Goal: Task Accomplishment & Management: Manage account settings

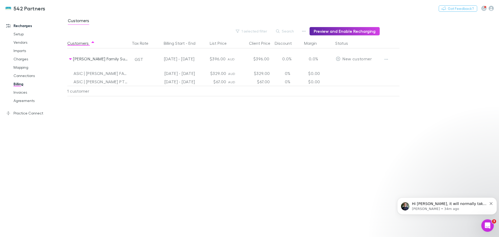
scroll to position [98, 0]
click at [424, 204] on span "Hi [PERSON_NAME], it will normally take 1-2 days if the payment was made throug…" at bounding box center [449, 223] width 75 height 45
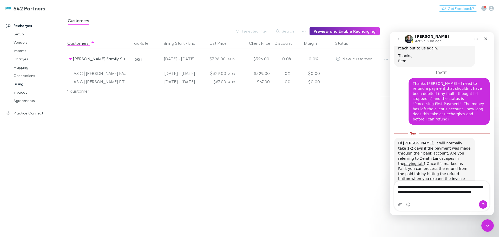
scroll to position [117, 0]
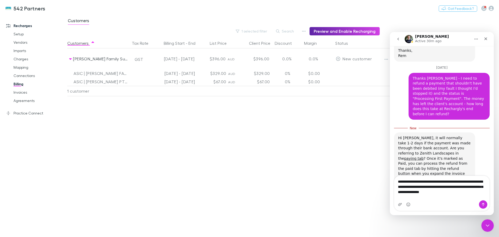
type textarea "**********"
click at [482, 204] on icon "Send a message…" at bounding box center [483, 204] width 4 height 4
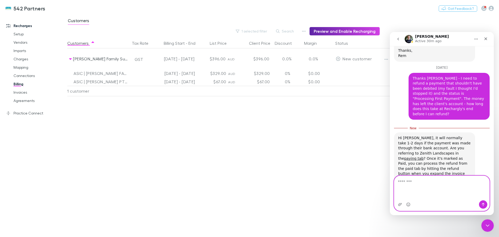
scroll to position [129, 0]
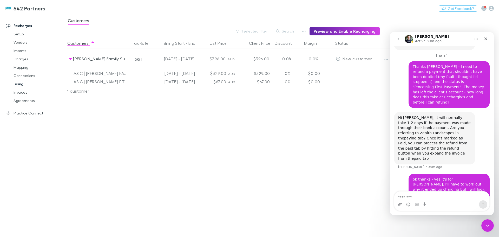
click at [486, 38] on icon "Close" at bounding box center [485, 38] width 3 height 3
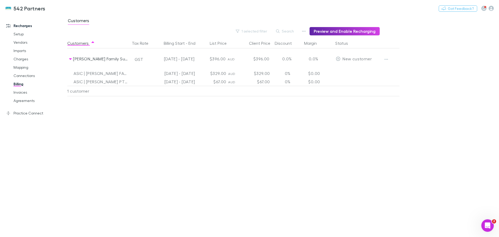
click at [491, 9] on icon "button" at bounding box center [490, 8] width 5 height 5
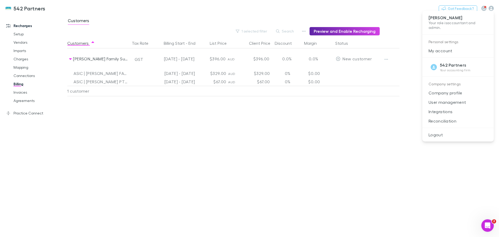
click at [440, 111] on p "Integrations" at bounding box center [457, 111] width 71 height 9
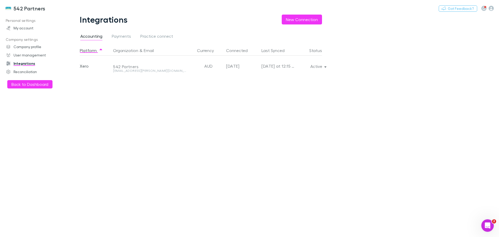
click at [324, 66] on icon "button" at bounding box center [325, 66] width 2 height 4
click at [280, 76] on p "Re-sync now" at bounding box center [293, 76] width 71 height 9
click at [25, 82] on div at bounding box center [249, 118] width 499 height 237
click at [42, 85] on button "Back to Dashboard" at bounding box center [29, 84] width 45 height 8
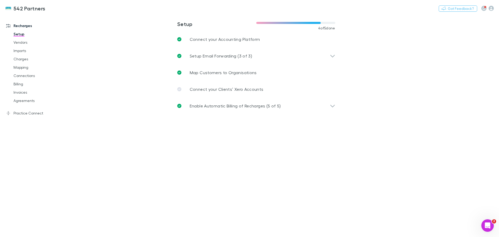
click at [23, 100] on link "Agreements" at bounding box center [39, 100] width 62 height 8
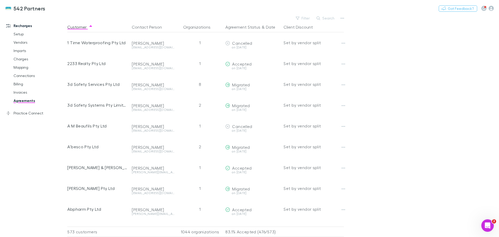
click at [19, 84] on link "Billing" at bounding box center [39, 84] width 62 height 8
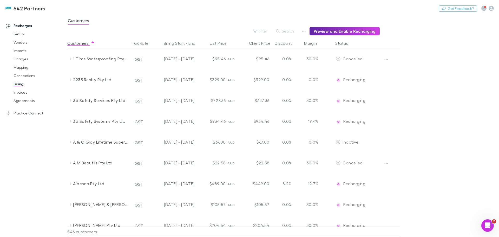
click at [292, 30] on button "Search" at bounding box center [285, 31] width 24 height 6
click at [18, 100] on link "Agreements" at bounding box center [39, 100] width 62 height 8
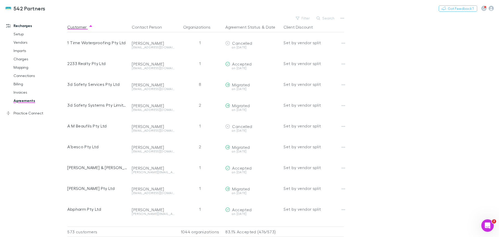
click at [18, 84] on link "Billing" at bounding box center [39, 84] width 62 height 8
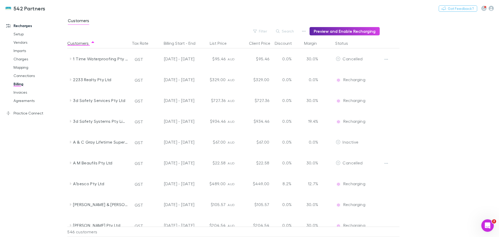
click at [265, 31] on button "Filter" at bounding box center [260, 31] width 20 height 6
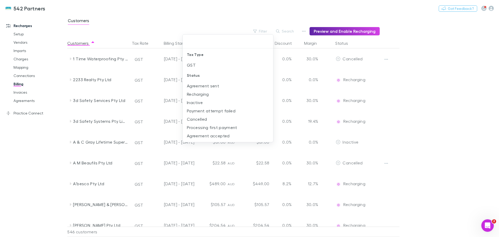
click at [305, 30] on div at bounding box center [249, 118] width 499 height 237
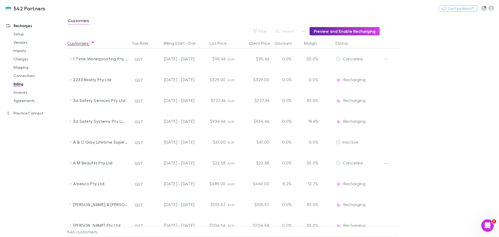
click at [289, 30] on button "Search" at bounding box center [285, 31] width 24 height 6
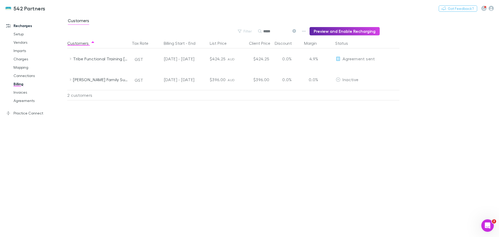
type input "*****"
click at [71, 82] on div "[PERSON_NAME] Family Super Fund" at bounding box center [99, 79] width 62 height 21
click at [18, 67] on link "Mapping" at bounding box center [39, 67] width 62 height 8
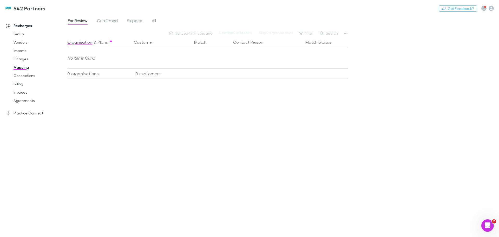
click at [152, 19] on span "All" at bounding box center [154, 21] width 4 height 7
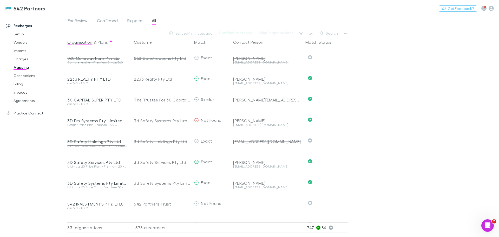
click at [329, 34] on button "Search" at bounding box center [329, 33] width 24 height 6
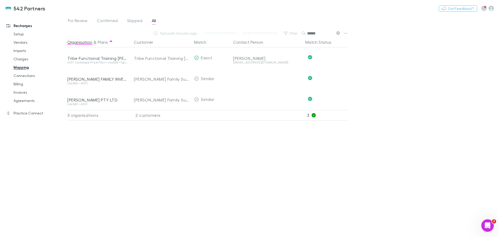
type input "******"
click at [331, 77] on button "Undo" at bounding box center [329, 78] width 17 height 6
click at [160, 79] on div "Select a customer" at bounding box center [160, 78] width 53 height 6
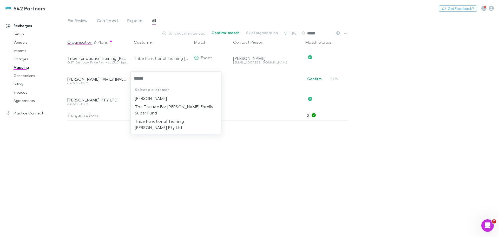
type input "*******"
click at [159, 112] on li "The Trustee For [PERSON_NAME] Family Super Fund" at bounding box center [176, 109] width 90 height 15
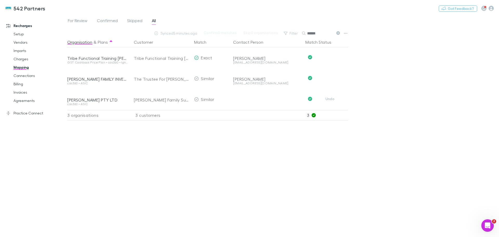
click at [335, 98] on button "Undo" at bounding box center [329, 99] width 17 height 6
click at [165, 97] on div "Select a customer" at bounding box center [160, 99] width 53 height 6
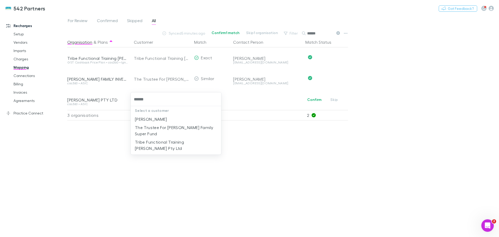
type input "*******"
click at [173, 130] on li "The Trustee For [PERSON_NAME] Family Super Fund" at bounding box center [176, 130] width 90 height 15
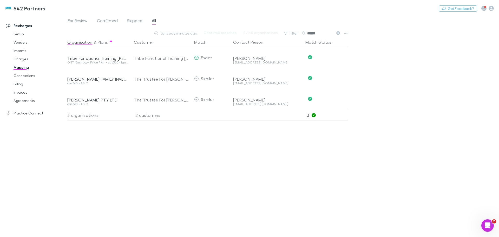
click at [19, 84] on link "Billing" at bounding box center [39, 84] width 62 height 8
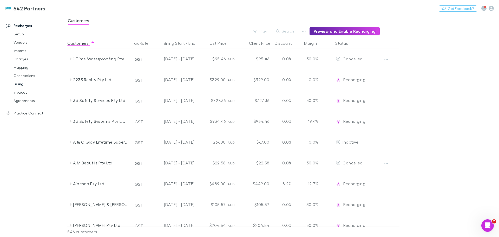
click at [265, 31] on button "Filter" at bounding box center [260, 31] width 20 height 6
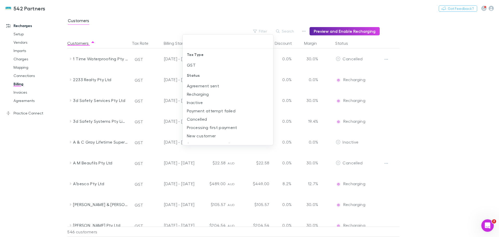
click at [204, 135] on li "New customer" at bounding box center [228, 135] width 90 height 8
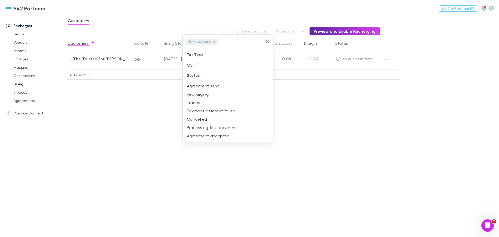
click at [70, 59] on div at bounding box center [249, 118] width 499 height 237
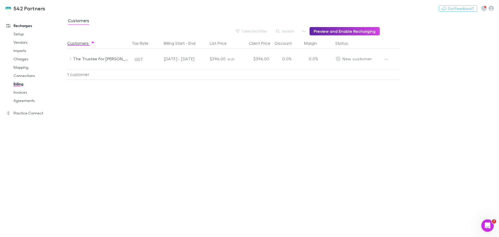
click at [70, 59] on icon at bounding box center [70, 59] width 4 height 4
click at [385, 59] on icon "button" at bounding box center [386, 59] width 4 height 4
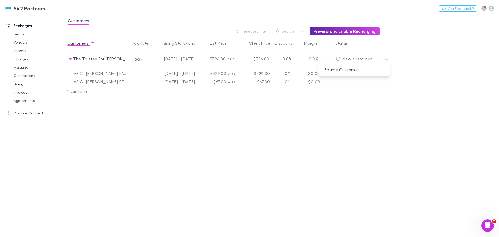
click at [350, 70] on p "Enable Customer" at bounding box center [353, 69] width 71 height 9
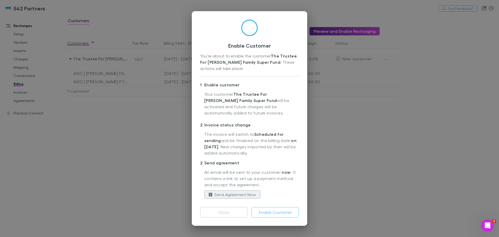
click at [278, 213] on button "Enable Customer" at bounding box center [275, 212] width 47 height 10
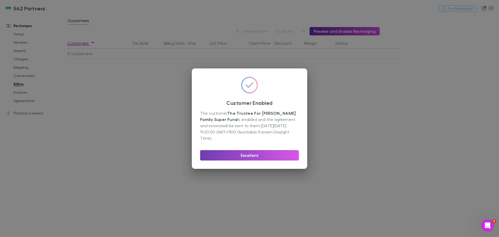
click at [264, 156] on button "Excellent" at bounding box center [249, 155] width 99 height 10
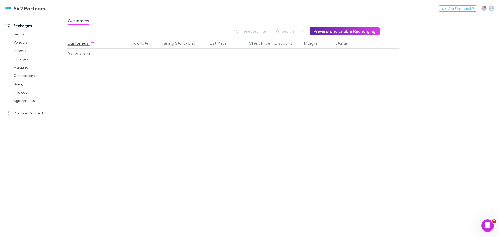
click at [255, 30] on button "1 selected filter" at bounding box center [251, 31] width 37 height 6
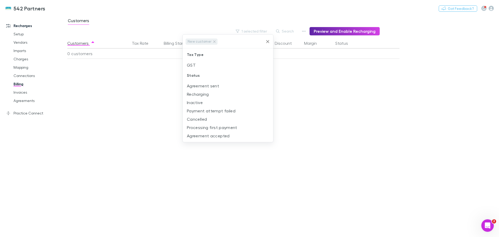
click at [213, 42] on icon at bounding box center [214, 41] width 2 height 2
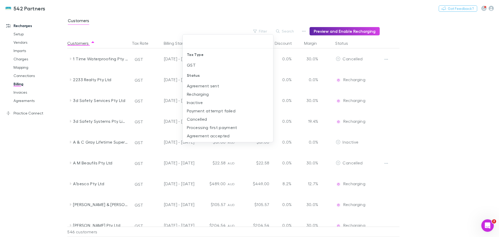
click at [293, 30] on div at bounding box center [249, 118] width 499 height 237
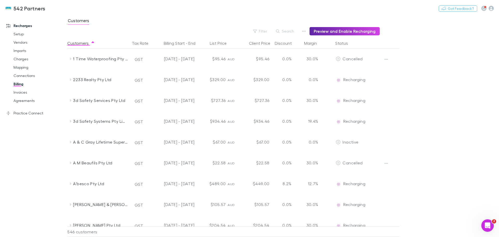
click at [289, 31] on button "Search" at bounding box center [285, 31] width 24 height 6
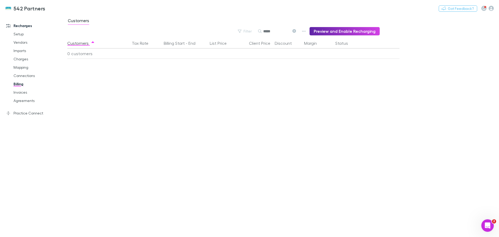
type input "*****"
click at [19, 95] on link "Invoices" at bounding box center [39, 92] width 62 height 8
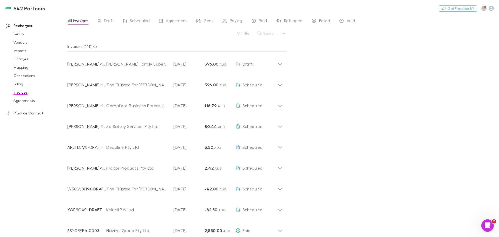
click at [269, 33] on button "Search" at bounding box center [267, 33] width 24 height 6
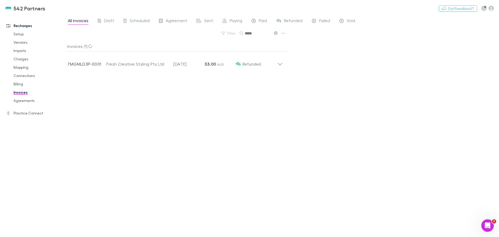
click at [279, 63] on icon at bounding box center [280, 64] width 4 height 3
click at [279, 63] on icon at bounding box center [279, 62] width 5 height 10
drag, startPoint x: 257, startPoint y: 34, endPoint x: 232, endPoint y: 31, distance: 25.6
click at [233, 33] on div "Filter Search *****" at bounding box center [177, 35] width 220 height 11
type input "******"
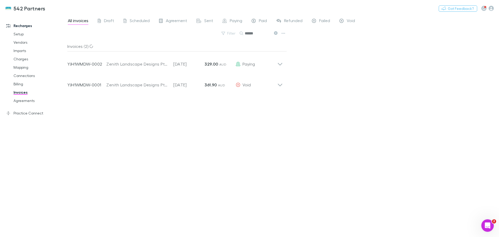
click at [279, 63] on icon at bounding box center [279, 62] width 5 height 10
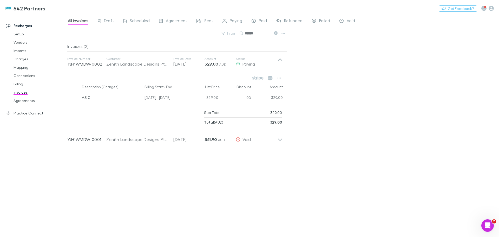
click at [490, 225] on icon "Open Intercom Messenger" at bounding box center [487, 225] width 9 height 9
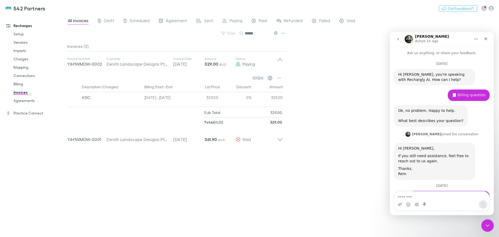
scroll to position [129, 0]
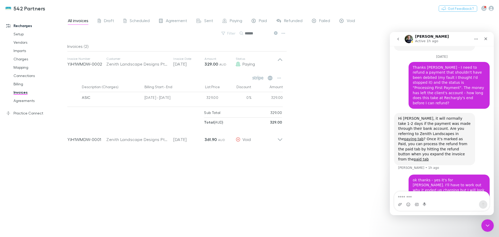
click at [366, 84] on div "All invoices Draft Scheduled Agreement Sent Paying Paid Refunded Failed Void Fi…" at bounding box center [283, 126] width 432 height 222
drag, startPoint x: 484, startPoint y: 38, endPoint x: 862, endPoint y: 75, distance: 379.3
click at [484, 38] on icon "Close" at bounding box center [486, 39] width 4 height 4
